Goal: Task Accomplishment & Management: Use online tool/utility

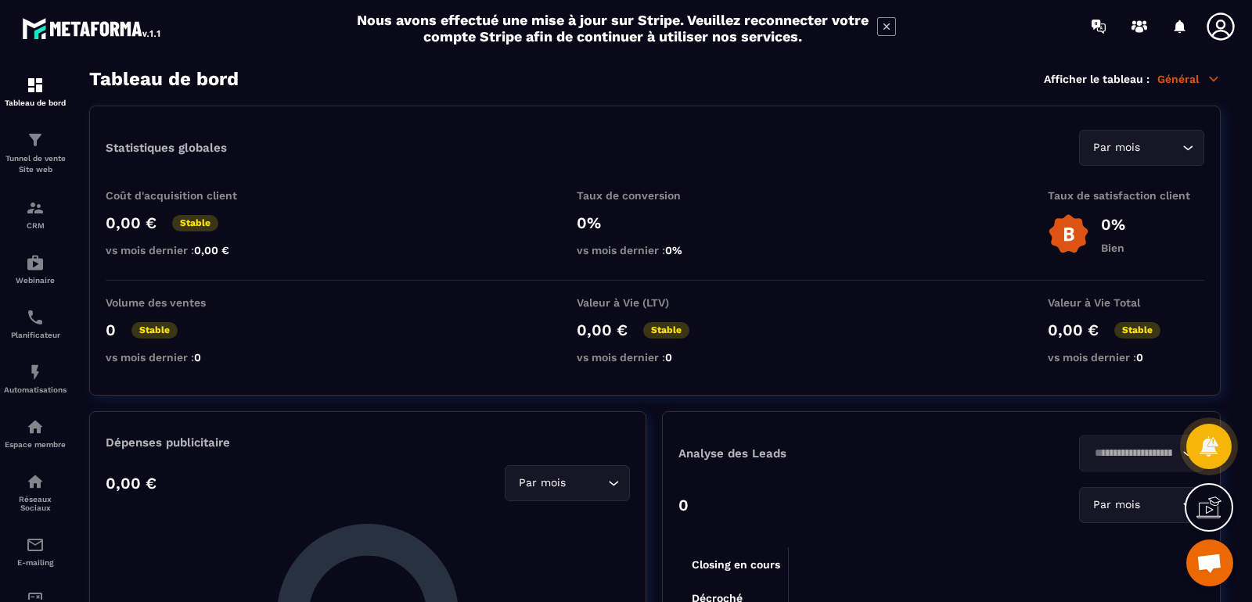
click at [886, 28] on icon at bounding box center [886, 26] width 19 height 19
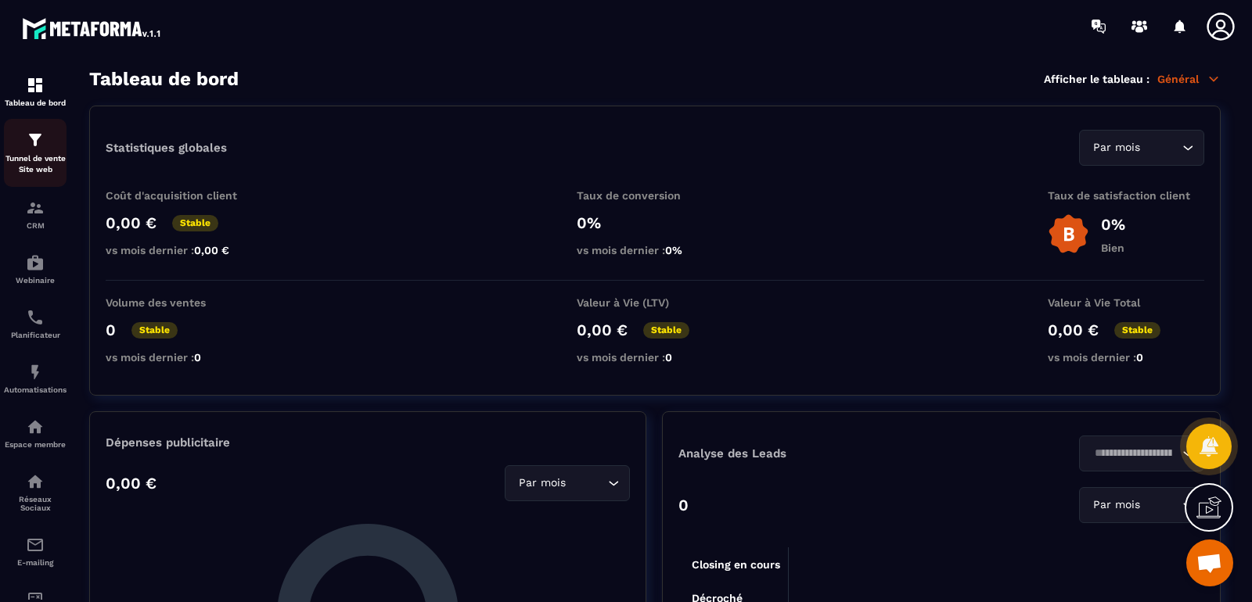
click at [38, 168] on p "Tunnel de vente Site web" at bounding box center [35, 164] width 63 height 22
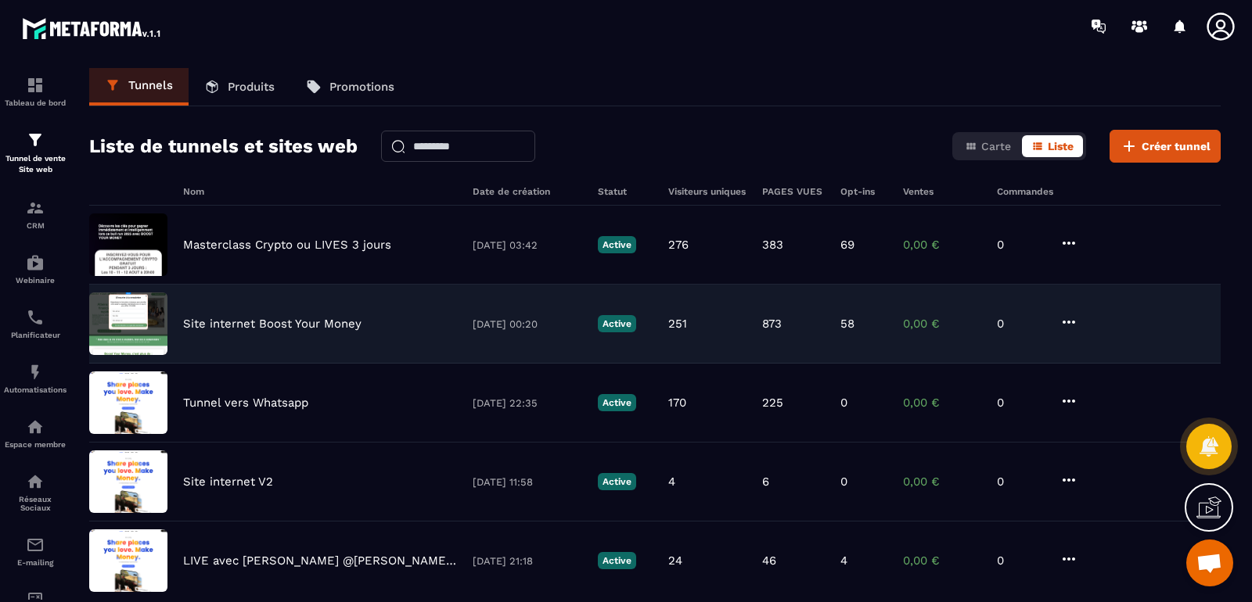
click at [252, 307] on div "Site internet Boost Your Money [DATE] 00:20 Active 251 873 58 0,00 € 0" at bounding box center [654, 324] width 1131 height 79
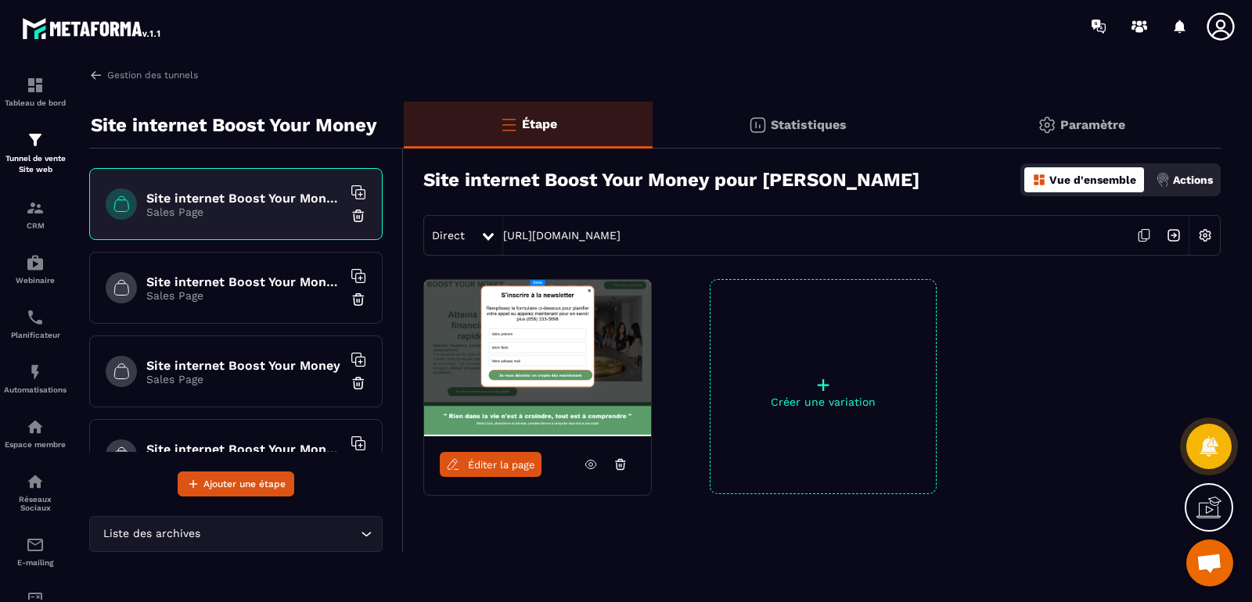
click at [240, 295] on p "Sales Page" at bounding box center [244, 295] width 196 height 13
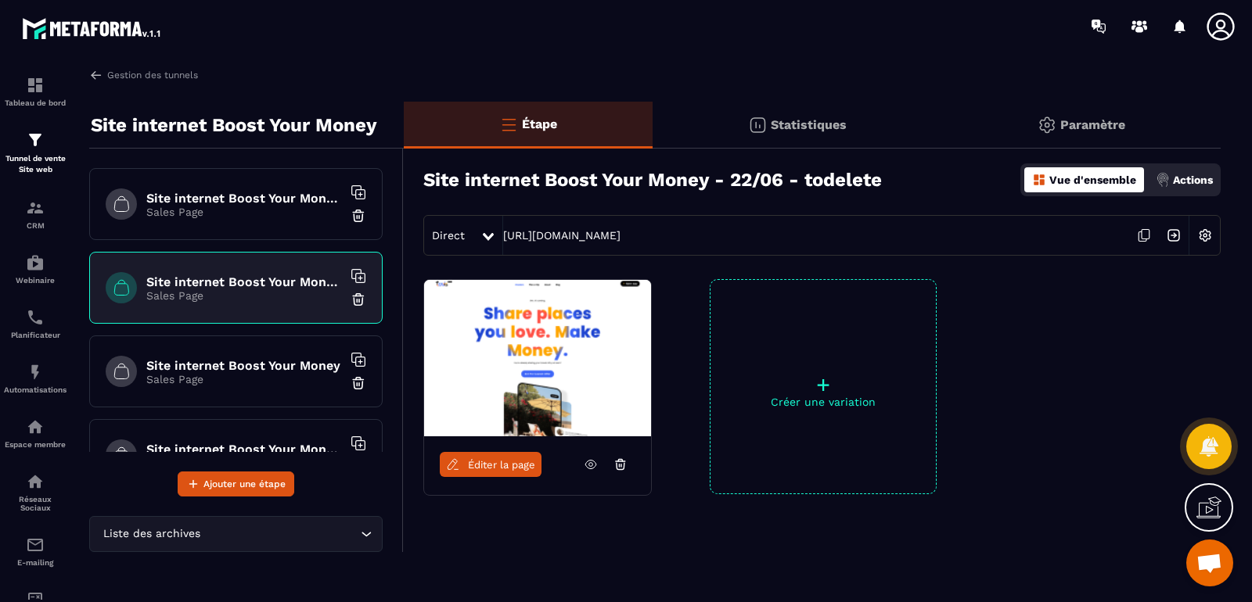
click at [225, 358] on h6 "Site internet Boost Your Money" at bounding box center [244, 365] width 196 height 15
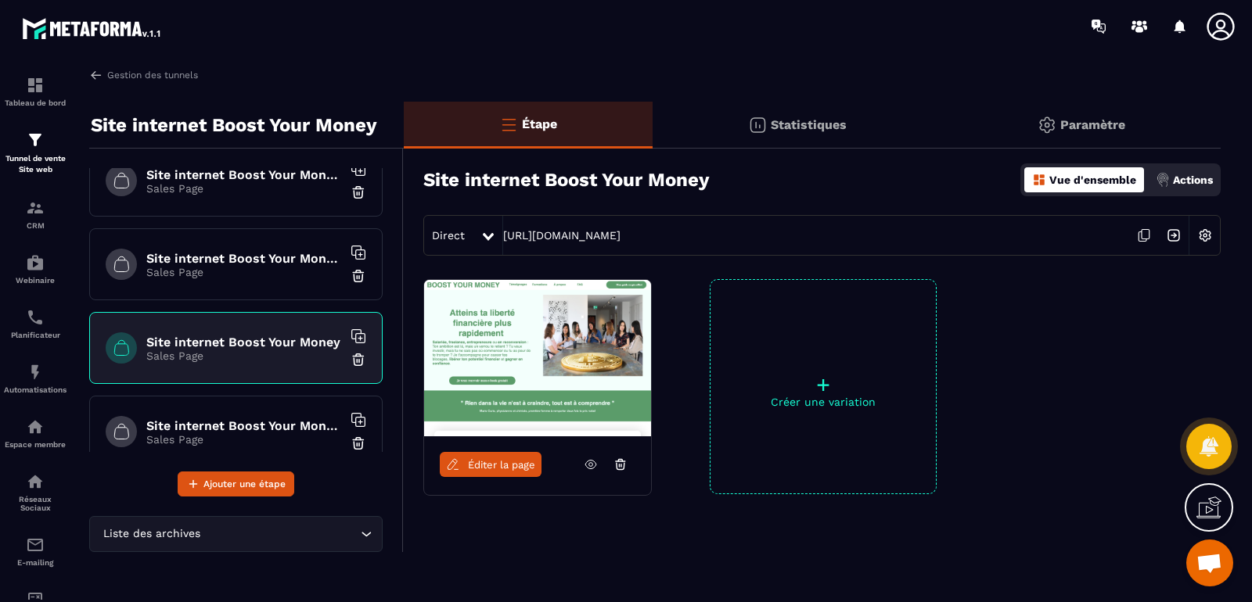
scroll to position [149, 0]
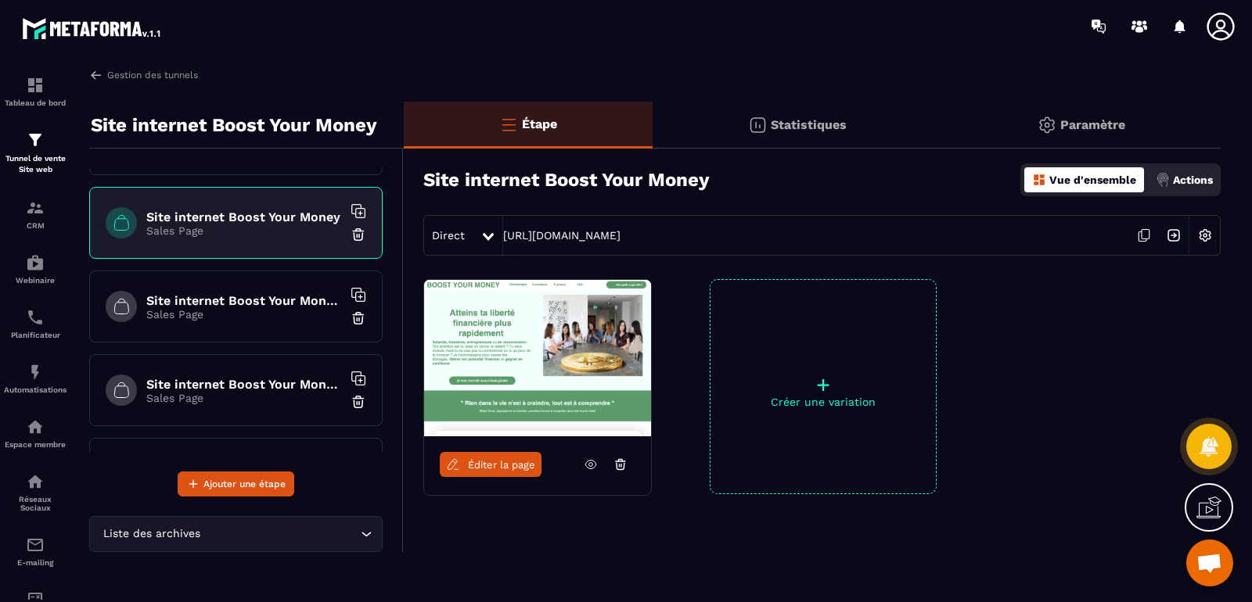
click at [246, 311] on p "Sales Page" at bounding box center [244, 314] width 196 height 13
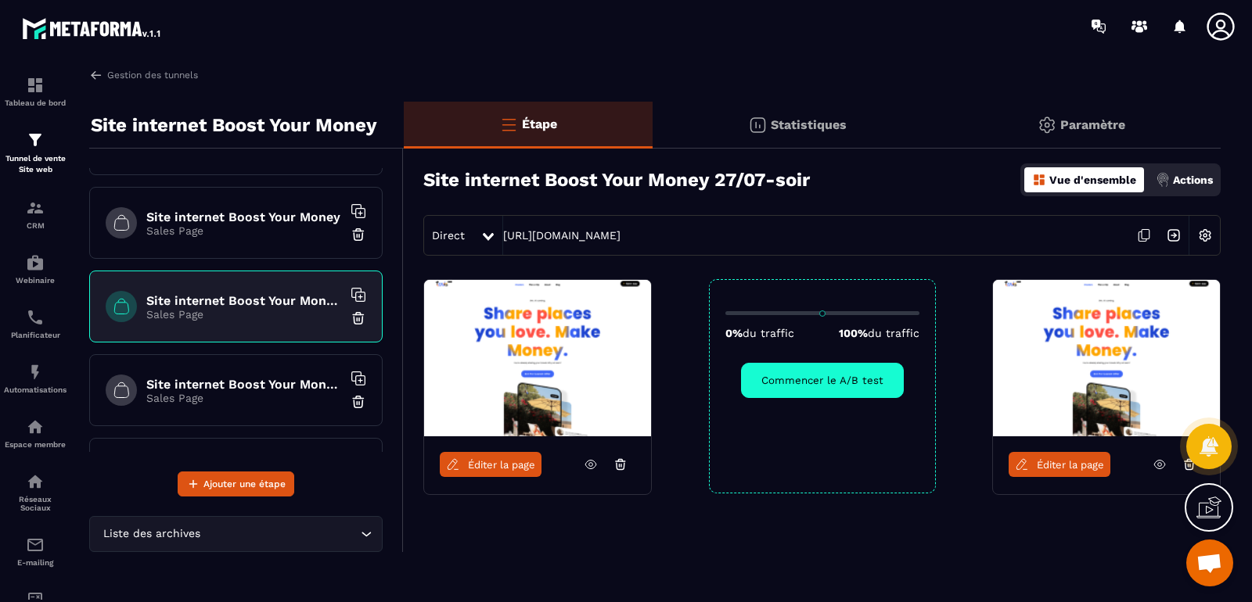
click at [235, 379] on h6 "Site internet Boost Your Money copy [DATE] 0h23" at bounding box center [244, 384] width 196 height 15
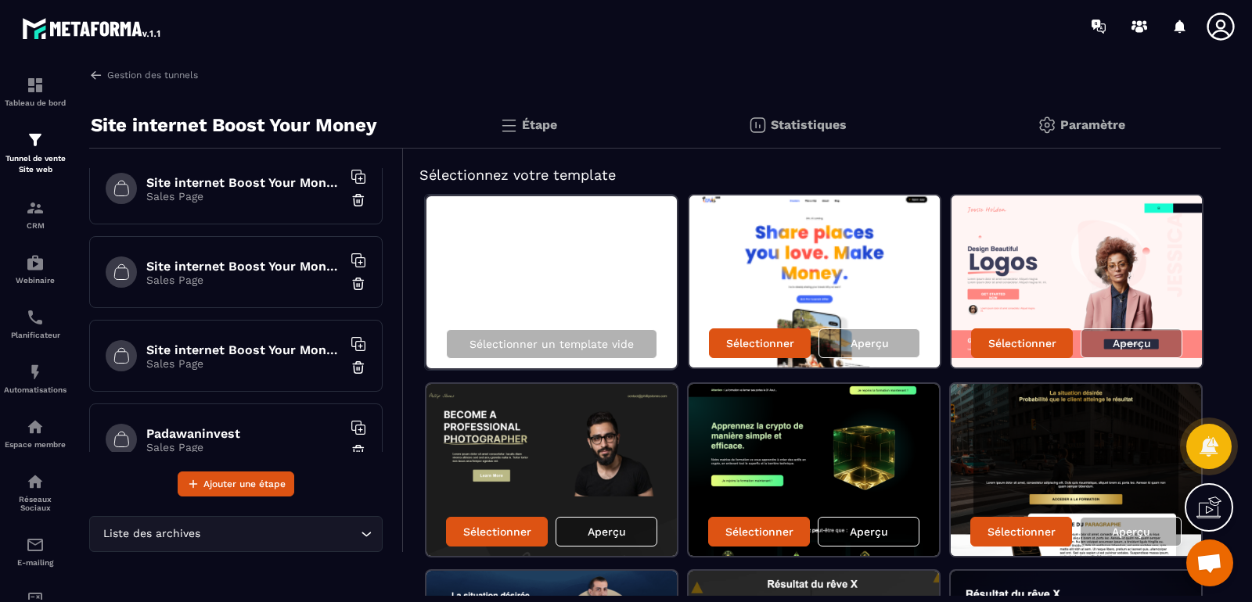
scroll to position [790, 0]
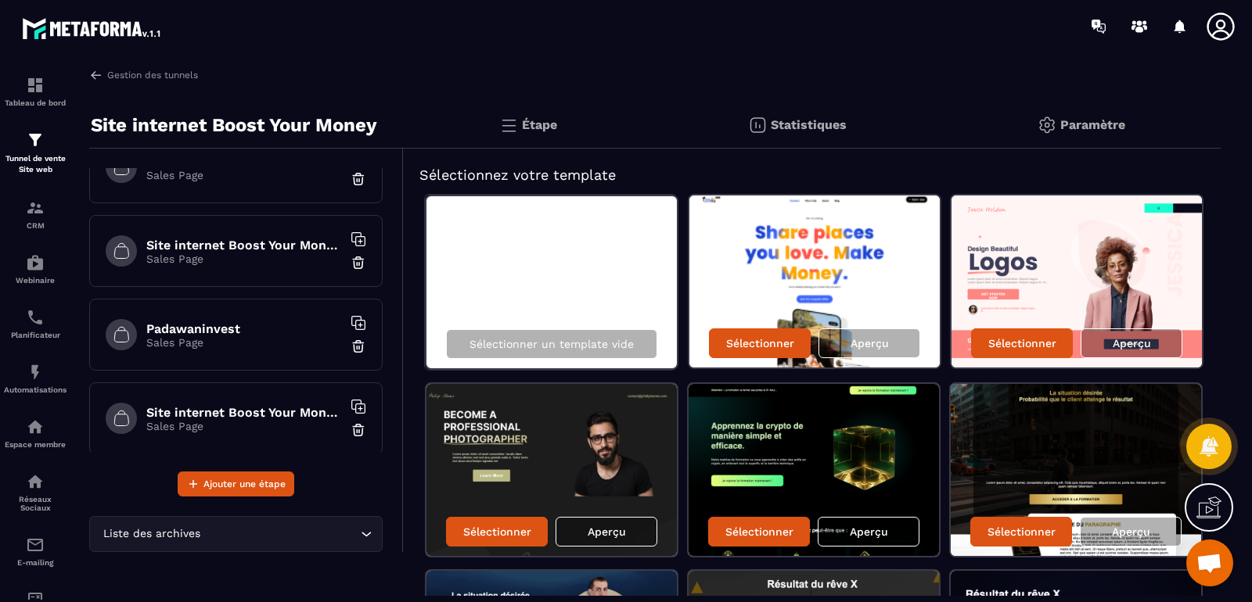
click at [217, 336] on p "Sales Page" at bounding box center [244, 342] width 196 height 13
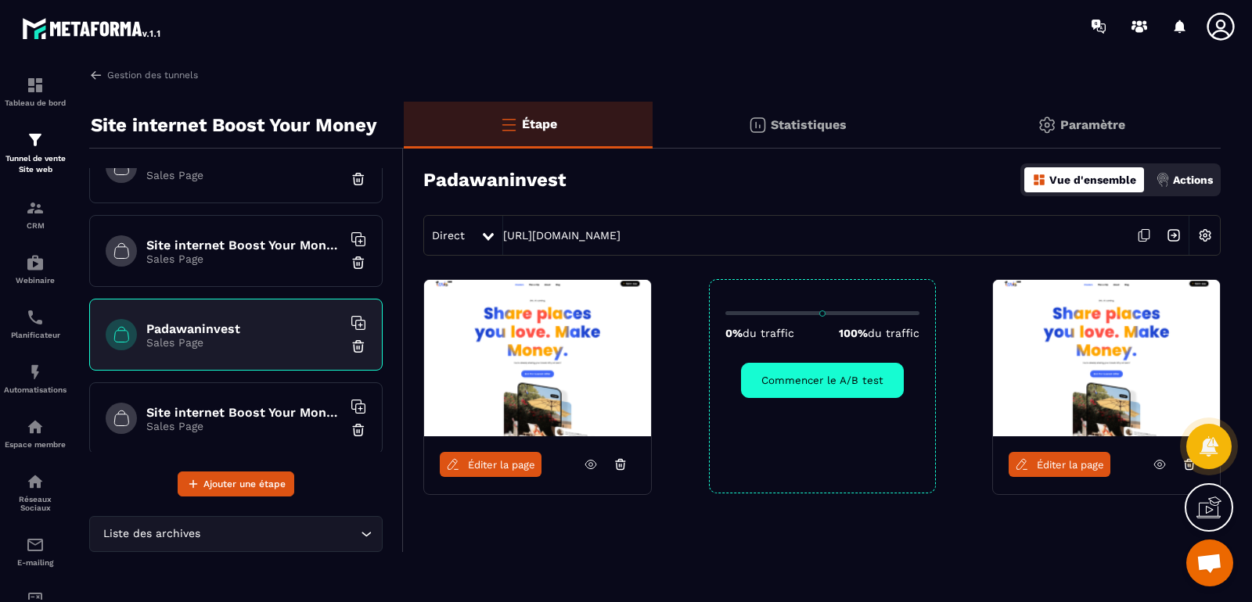
click at [872, 239] on div "Direct [URL][DOMAIN_NAME]" at bounding box center [821, 235] width 797 height 41
click at [1210, 236] on img at bounding box center [1205, 236] width 30 height 30
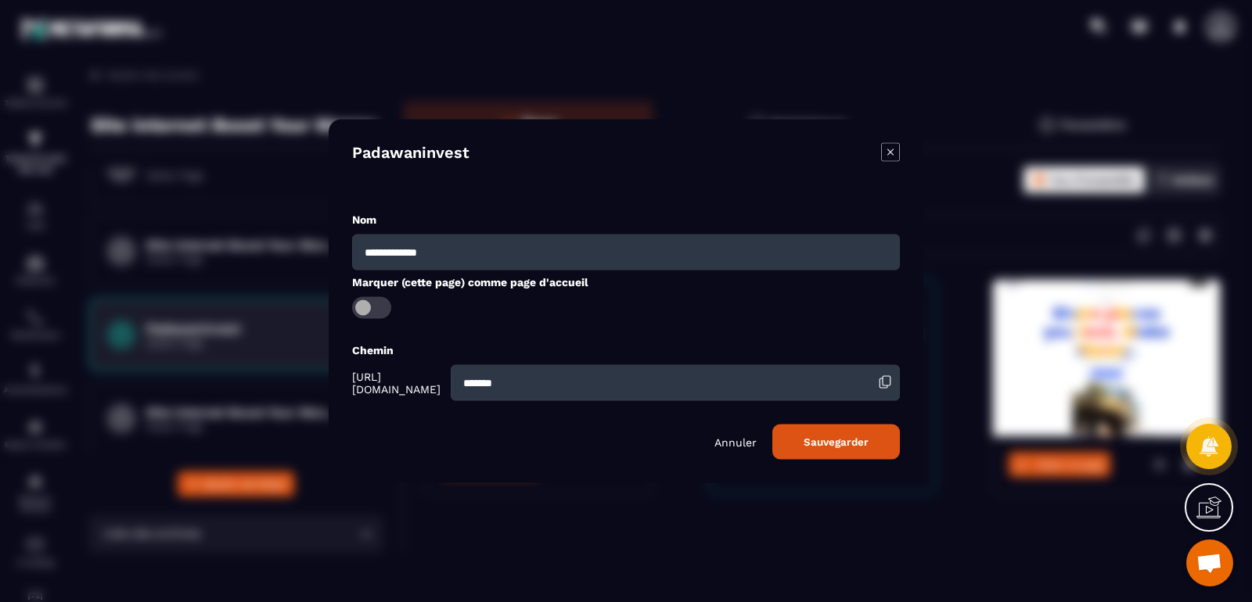
click at [567, 392] on input "*******" at bounding box center [675, 383] width 449 height 36
type input "*"
type input "********"
click at [826, 444] on button "Sauvegarder" at bounding box center [836, 442] width 128 height 35
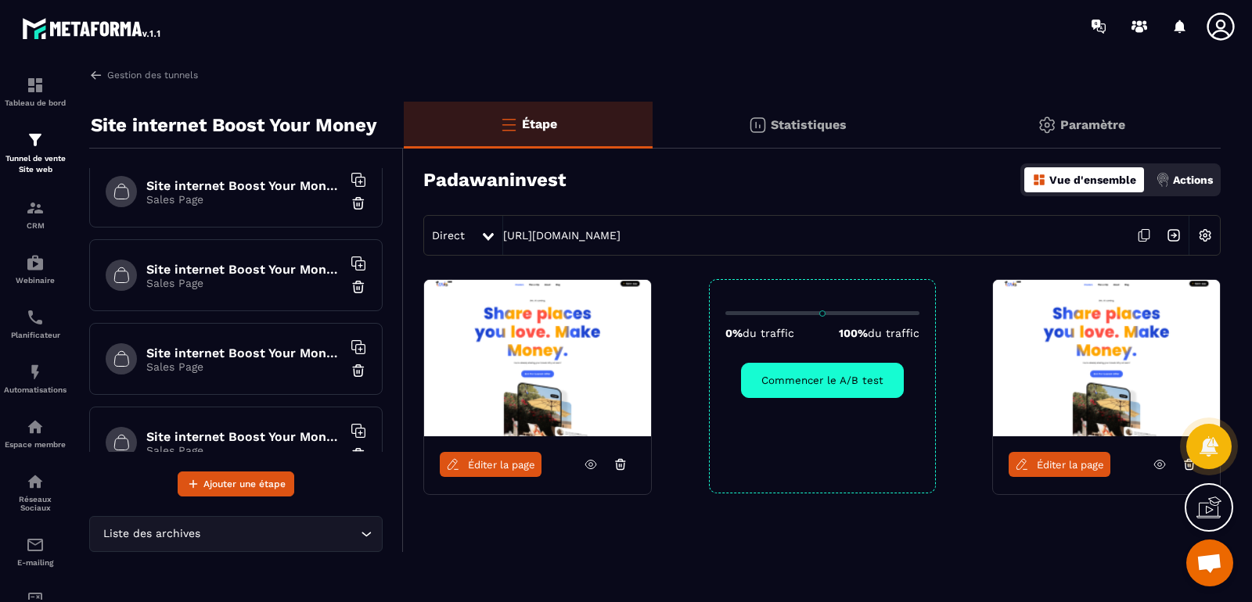
scroll to position [577, 0]
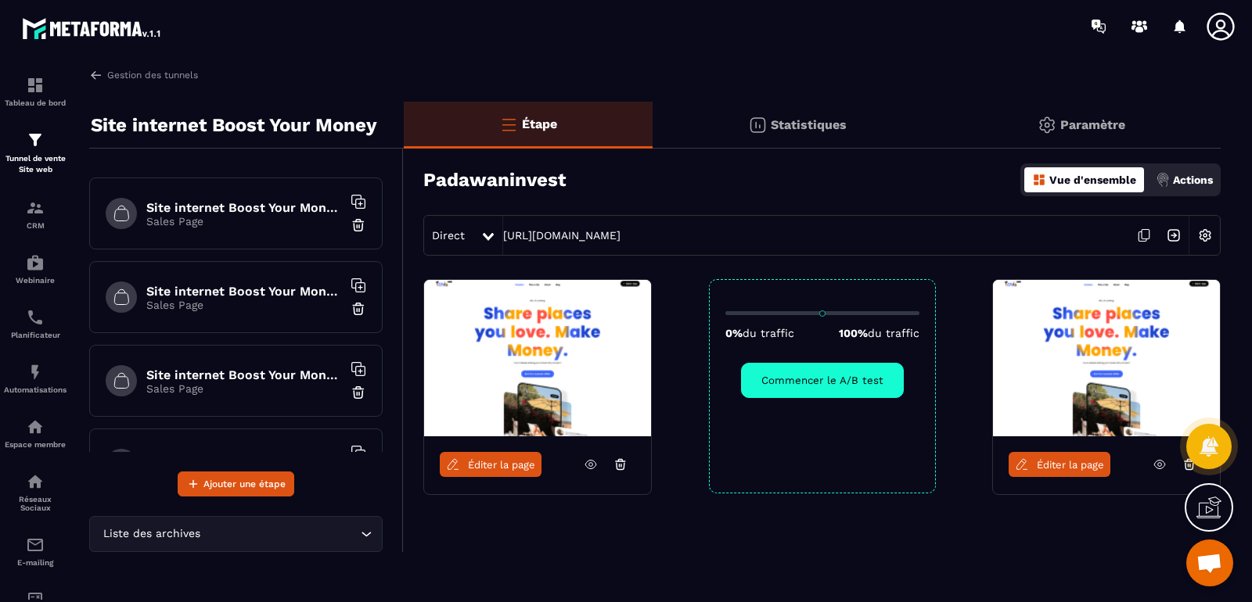
click at [225, 284] on h6 "Site internet Boost Your Money 10/07" at bounding box center [244, 291] width 196 height 15
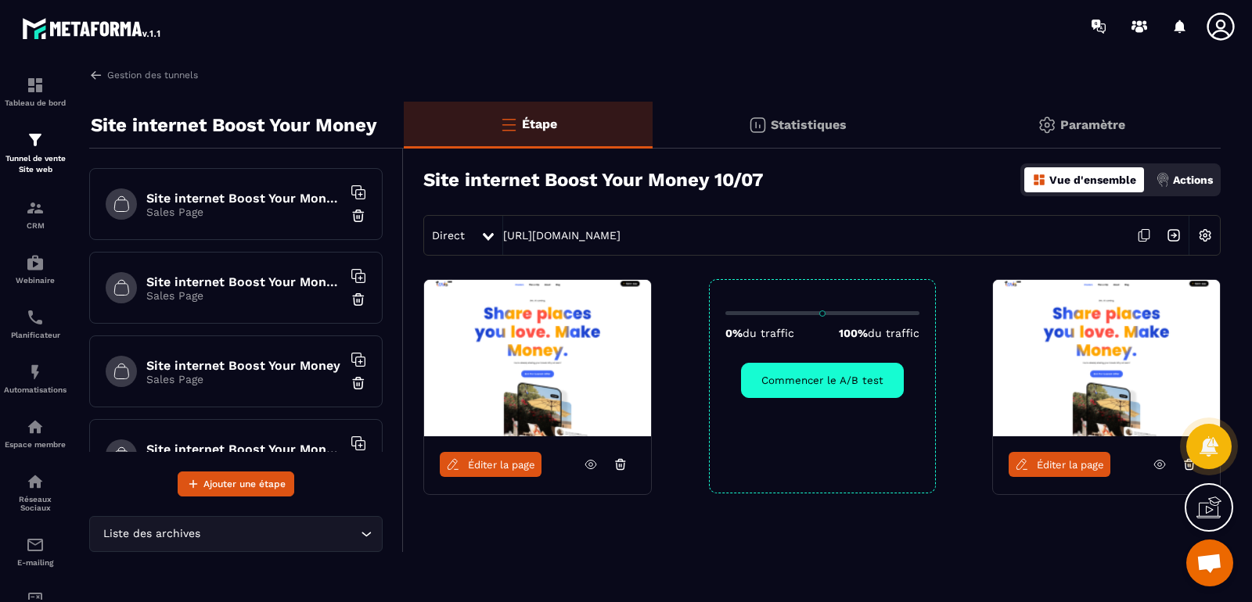
click at [226, 284] on h6 "Site internet Boost Your Money - 22/06 - todelete" at bounding box center [244, 282] width 196 height 15
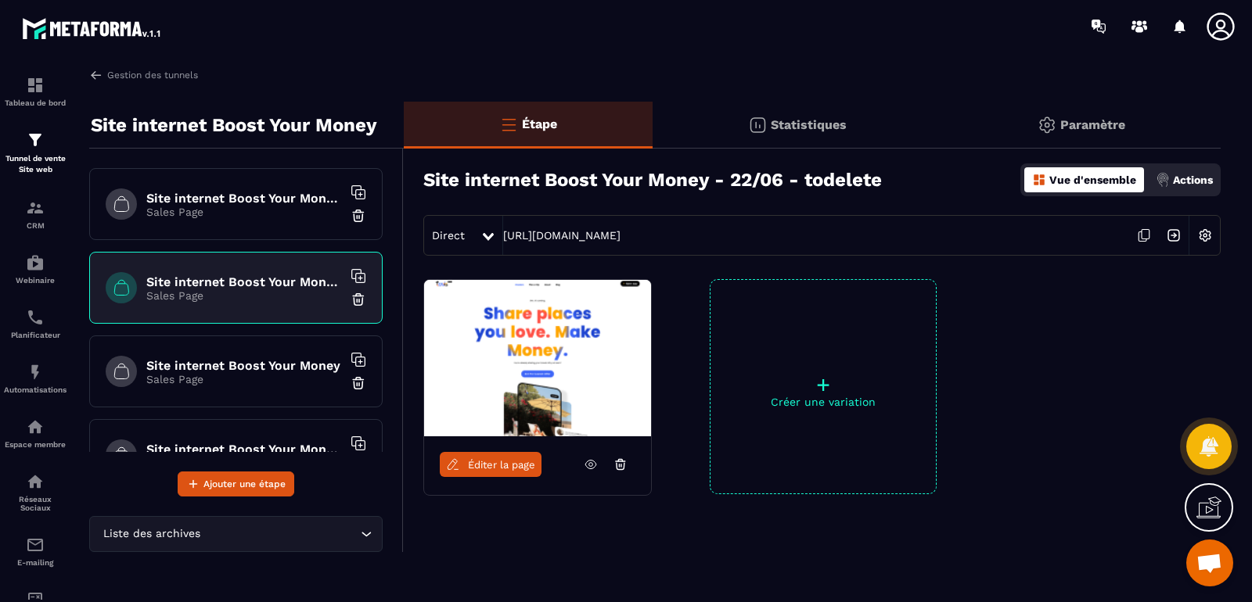
click at [233, 350] on div "Site internet Boost Your Money Sales Page" at bounding box center [235, 372] width 293 height 72
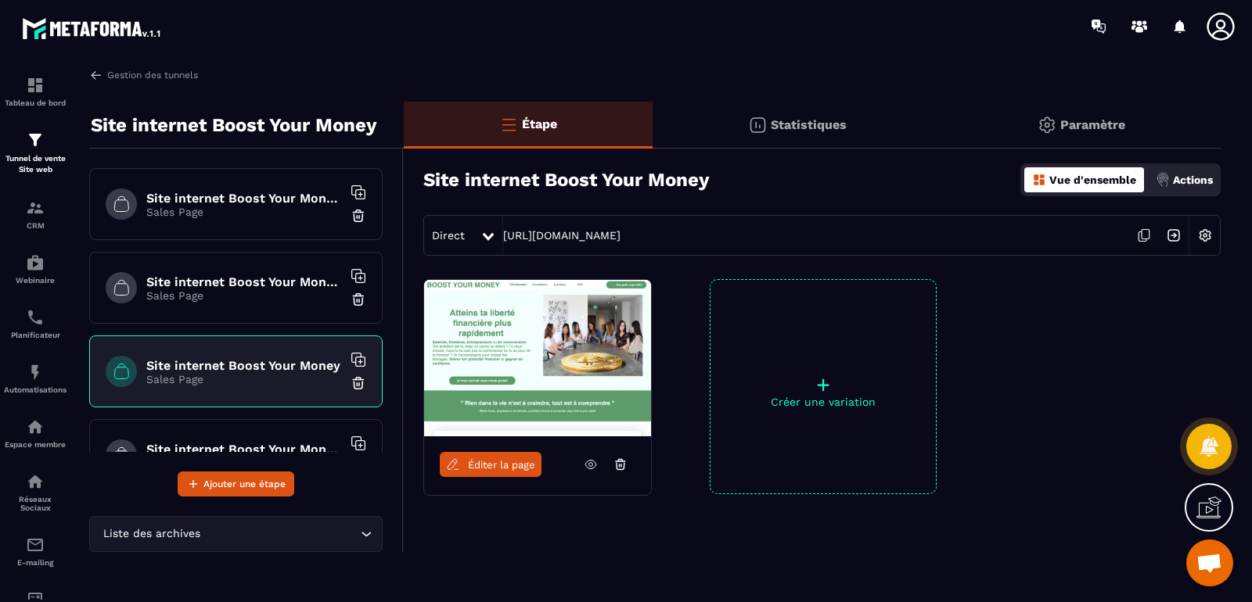
click at [1033, 240] on div "Direct [URL][DOMAIN_NAME]" at bounding box center [821, 235] width 797 height 41
click at [1210, 235] on img at bounding box center [1205, 236] width 30 height 30
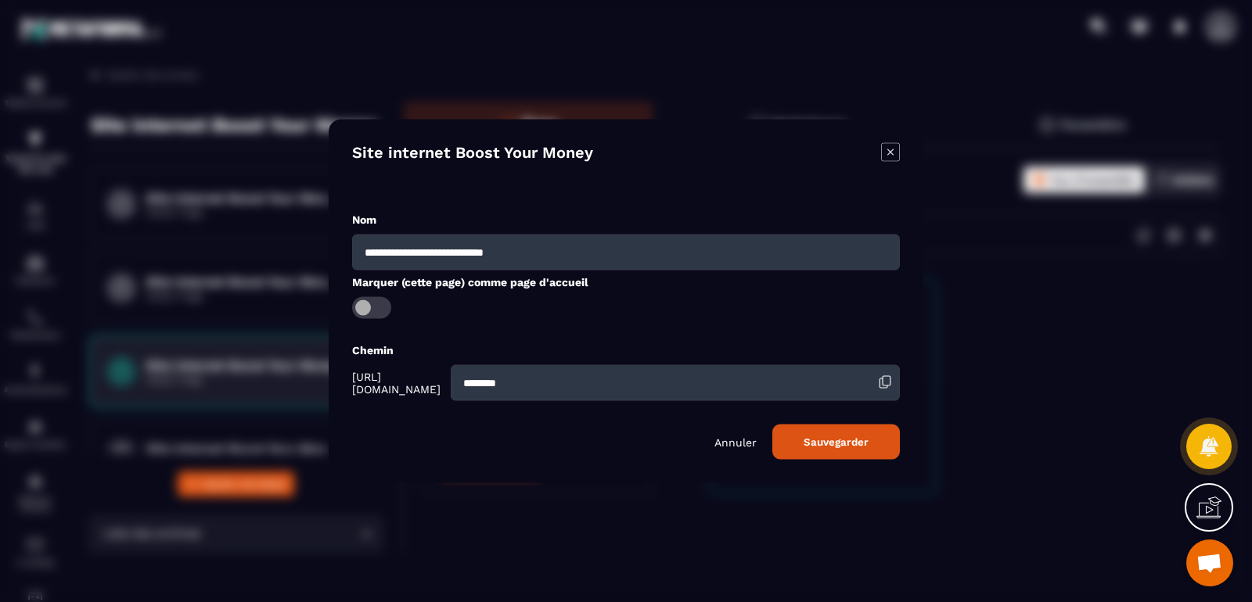
click at [734, 449] on div "Annuler Sauvegarder" at bounding box center [626, 442] width 548 height 35
click at [734, 436] on p "Annuler" at bounding box center [735, 442] width 42 height 13
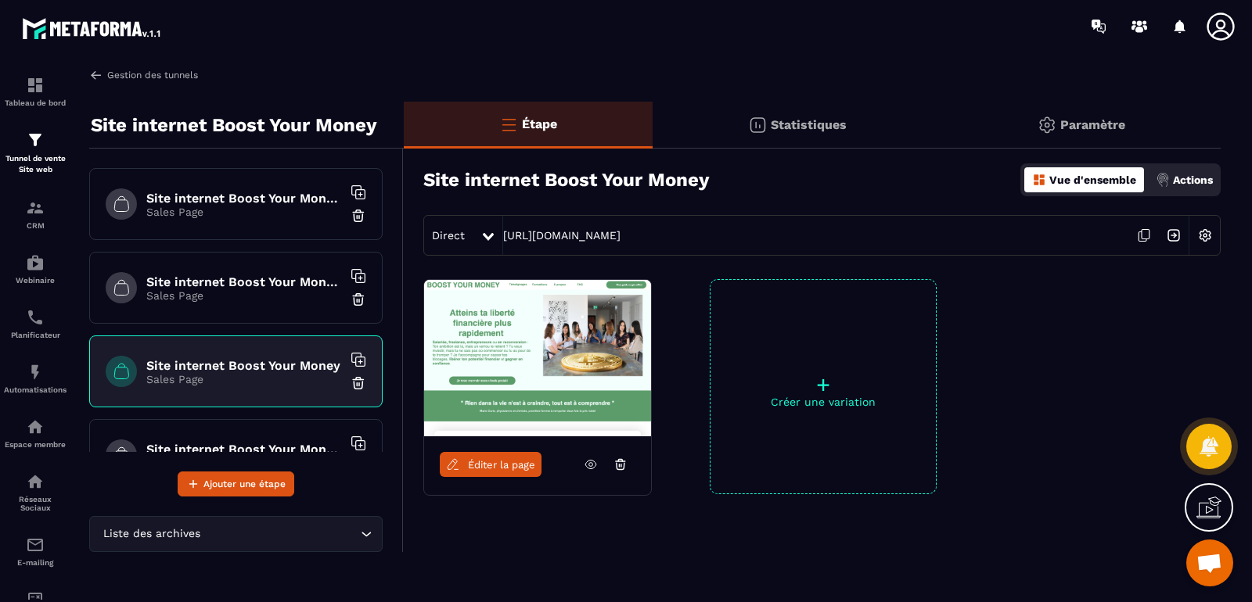
click at [94, 79] on img at bounding box center [96, 75] width 14 height 14
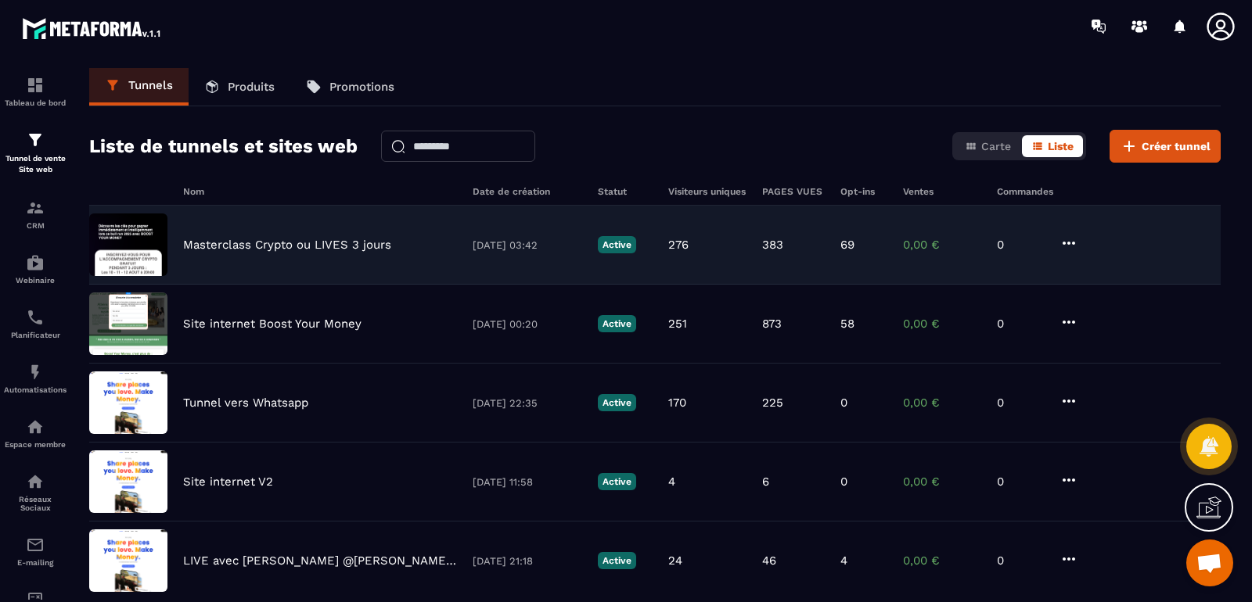
click at [218, 242] on p "Masterclass Crypto ou LIVES 3 jours" at bounding box center [287, 245] width 208 height 14
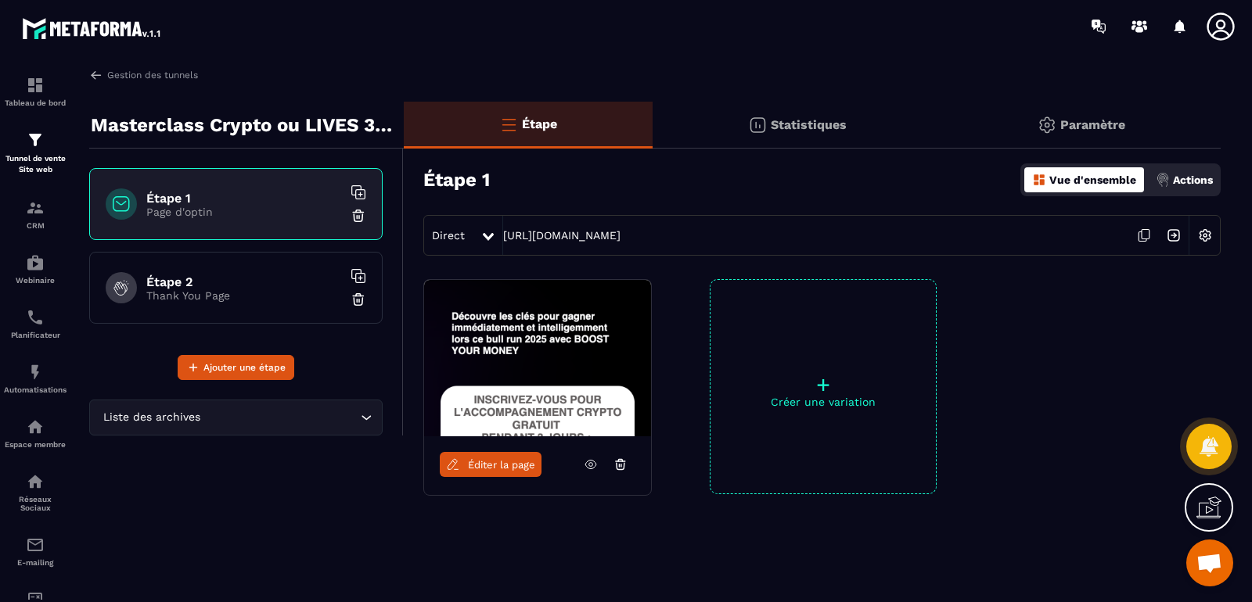
click at [519, 464] on span "Éditer la page" at bounding box center [501, 465] width 67 height 12
